Goal: Information Seeking & Learning: Learn about a topic

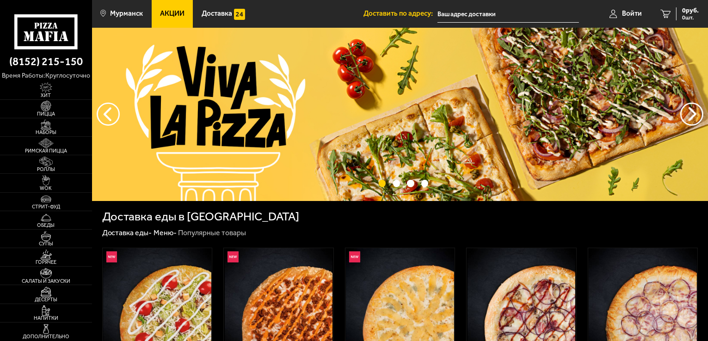
click at [170, 6] on link "Акции" at bounding box center [173, 14] width 42 height 28
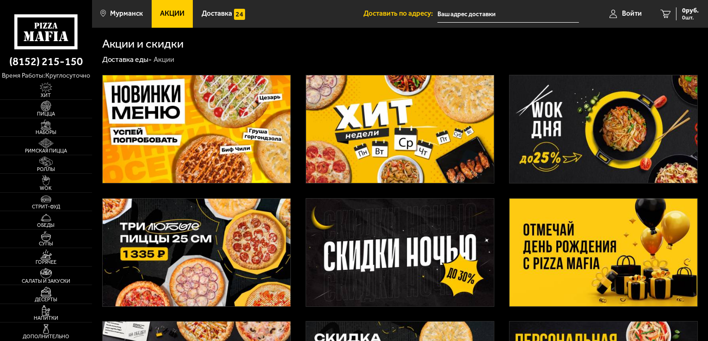
click at [593, 260] on img at bounding box center [604, 253] width 188 height 108
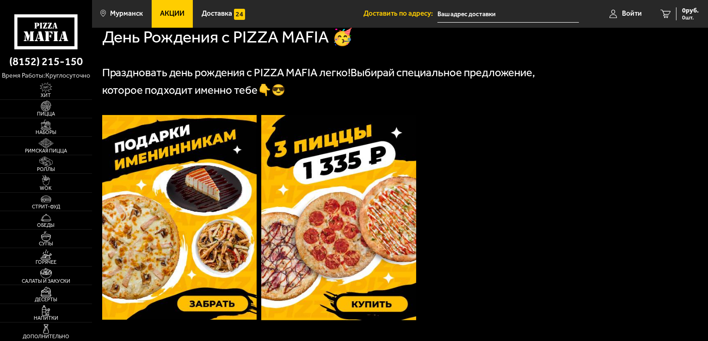
scroll to position [207, 0]
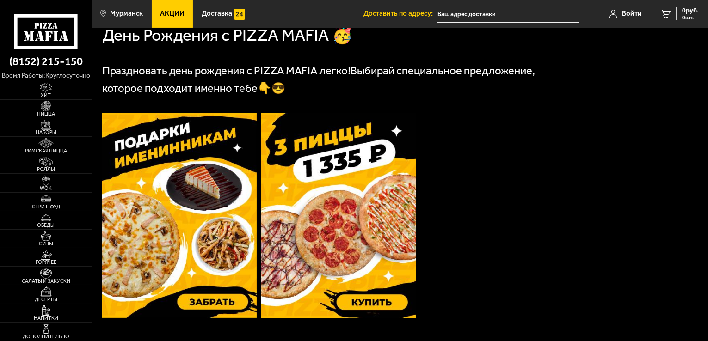
click at [184, 246] on img at bounding box center [179, 215] width 155 height 205
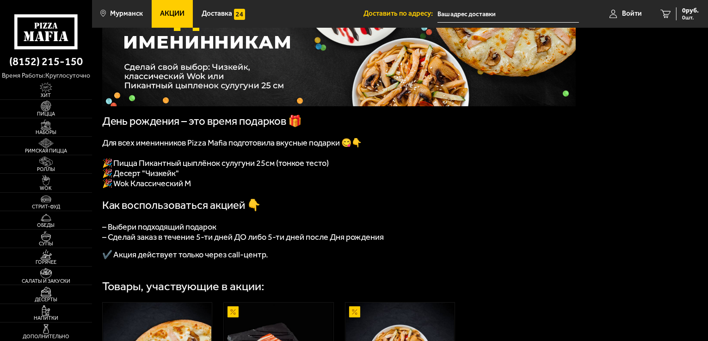
scroll to position [106, 0]
